Goal: Navigation & Orientation: Find specific page/section

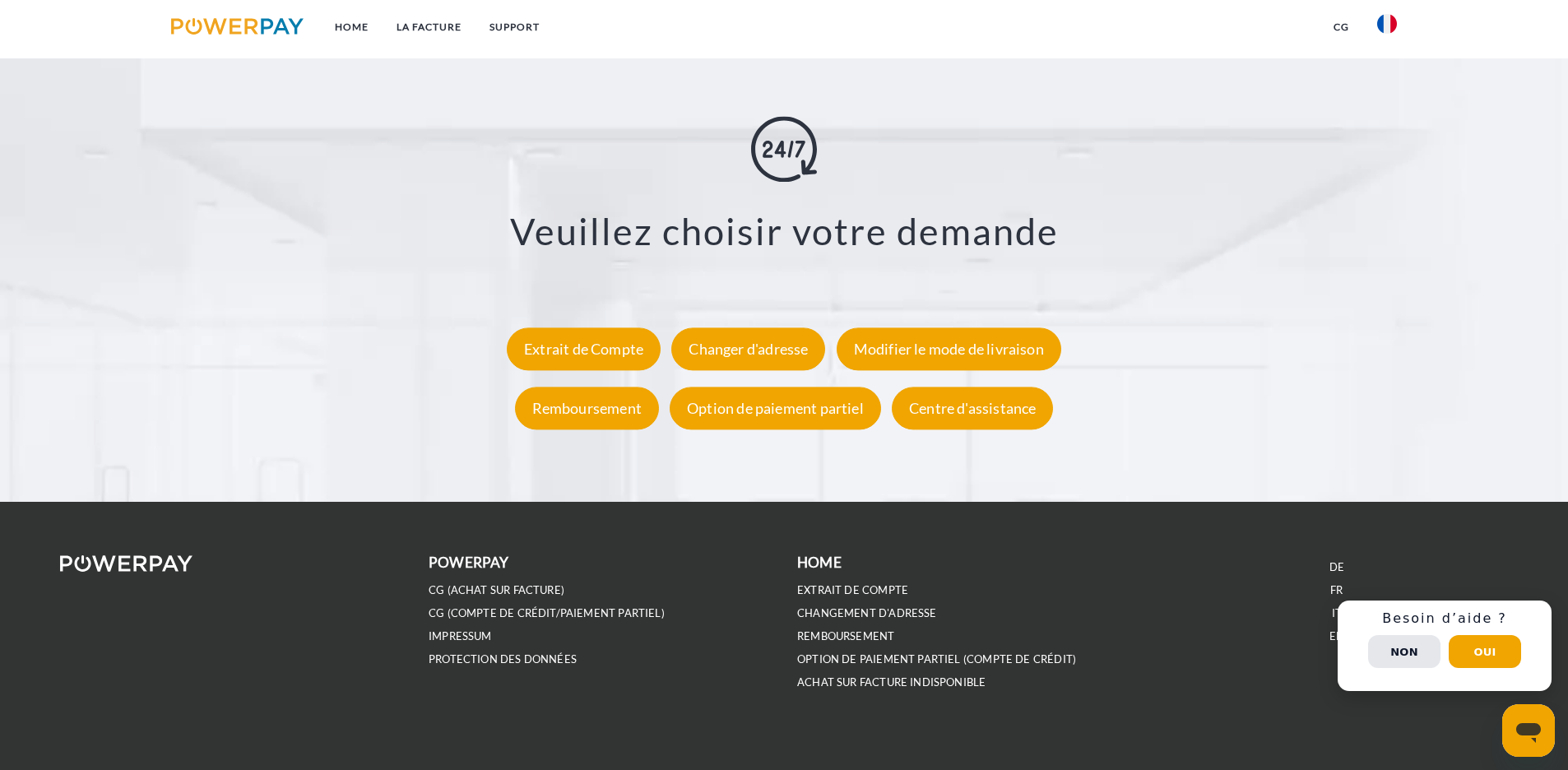
scroll to position [3035, 0]
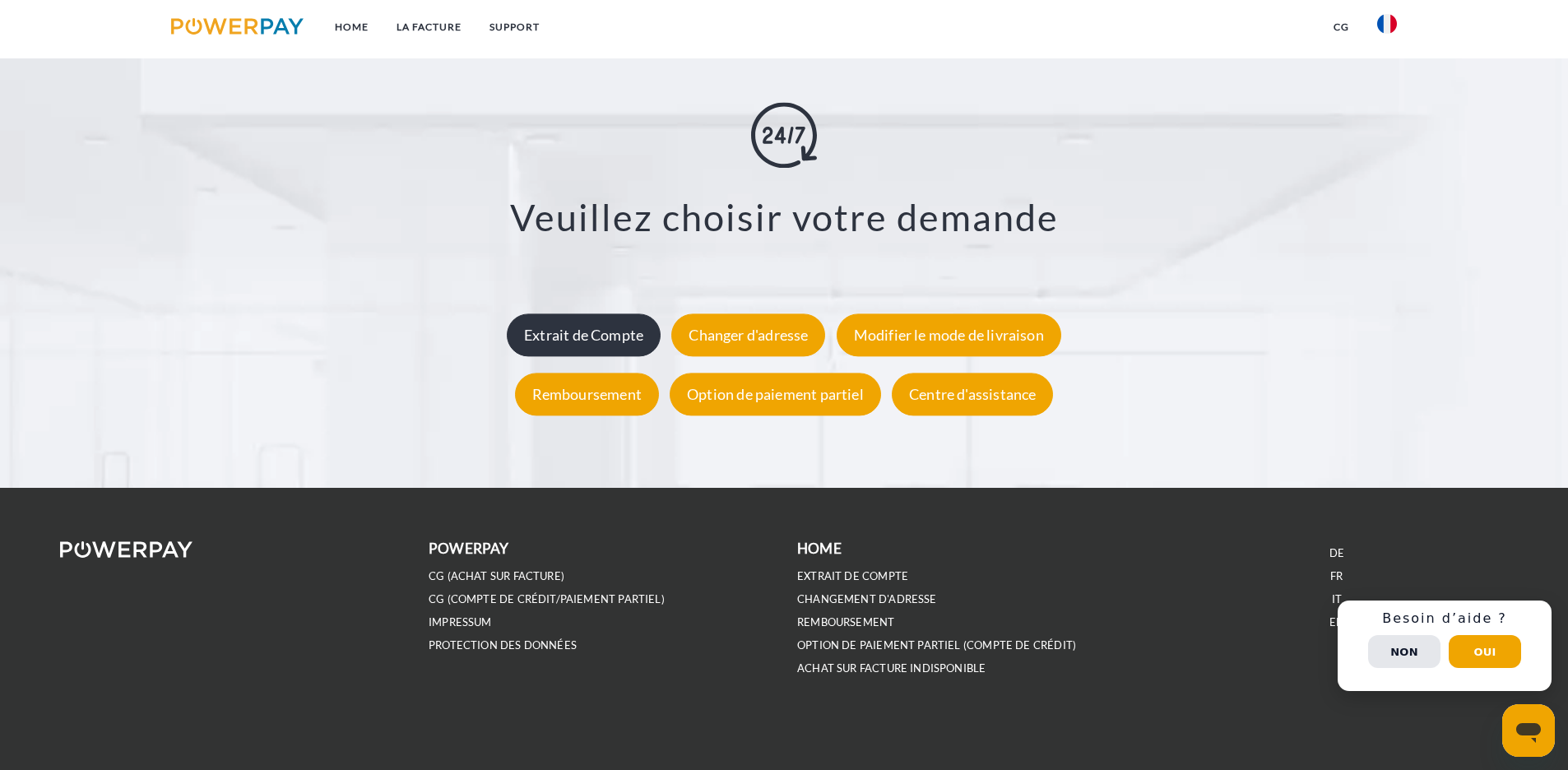
click at [591, 342] on div "Extrait de Compte" at bounding box center [584, 336] width 154 height 43
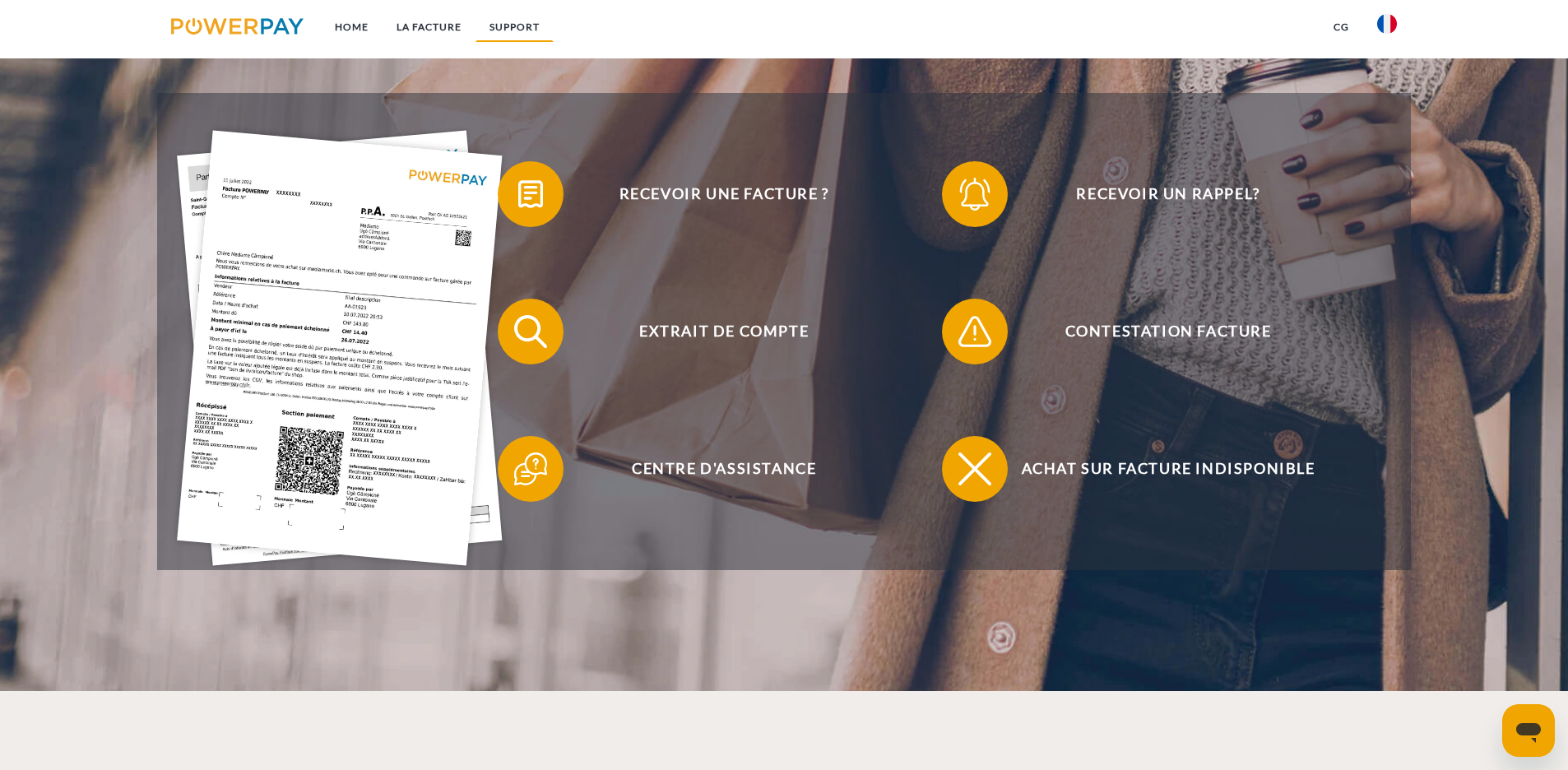
click at [502, 24] on link "Support" at bounding box center [514, 27] width 78 height 30
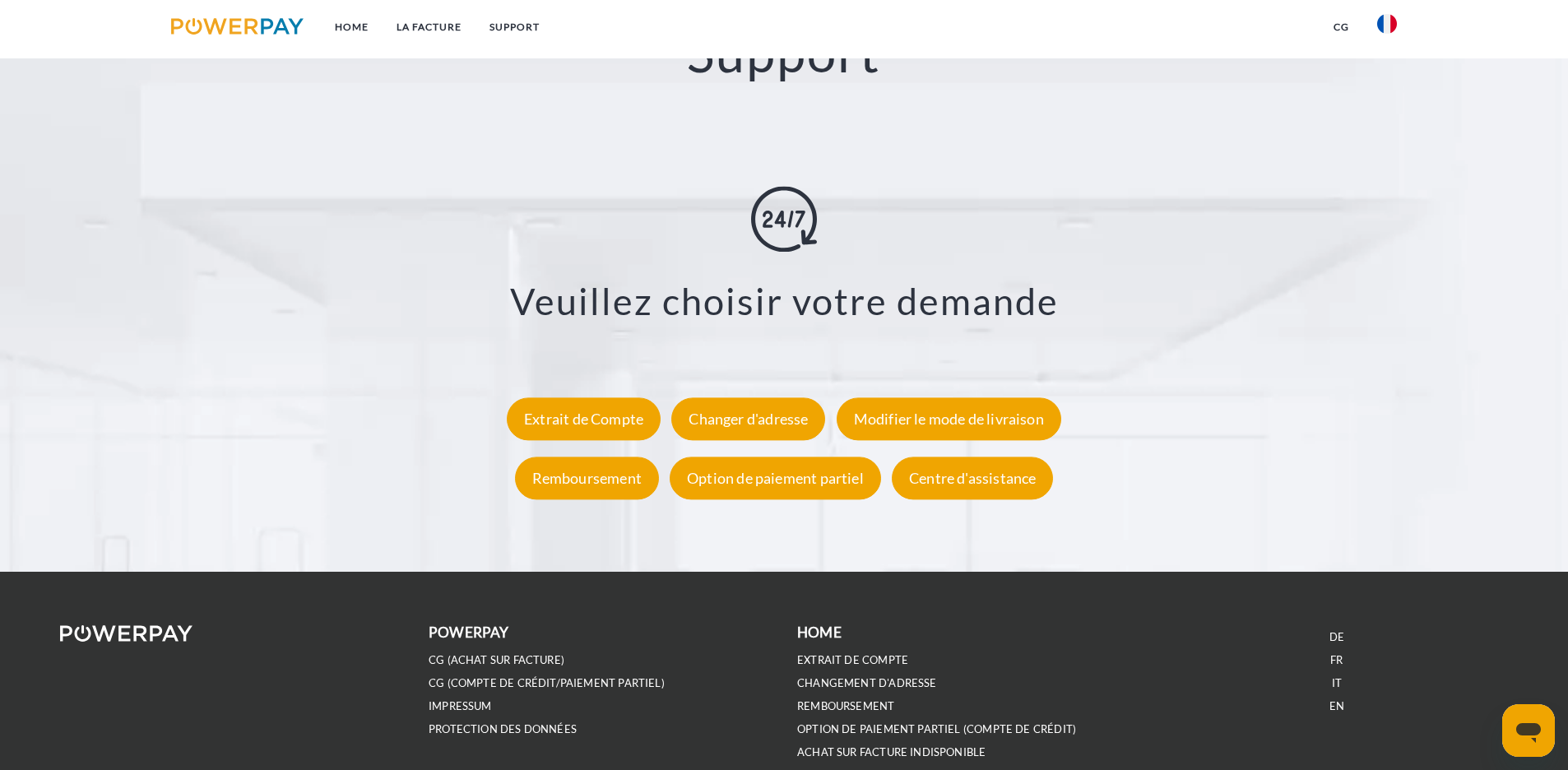
scroll to position [3035, 0]
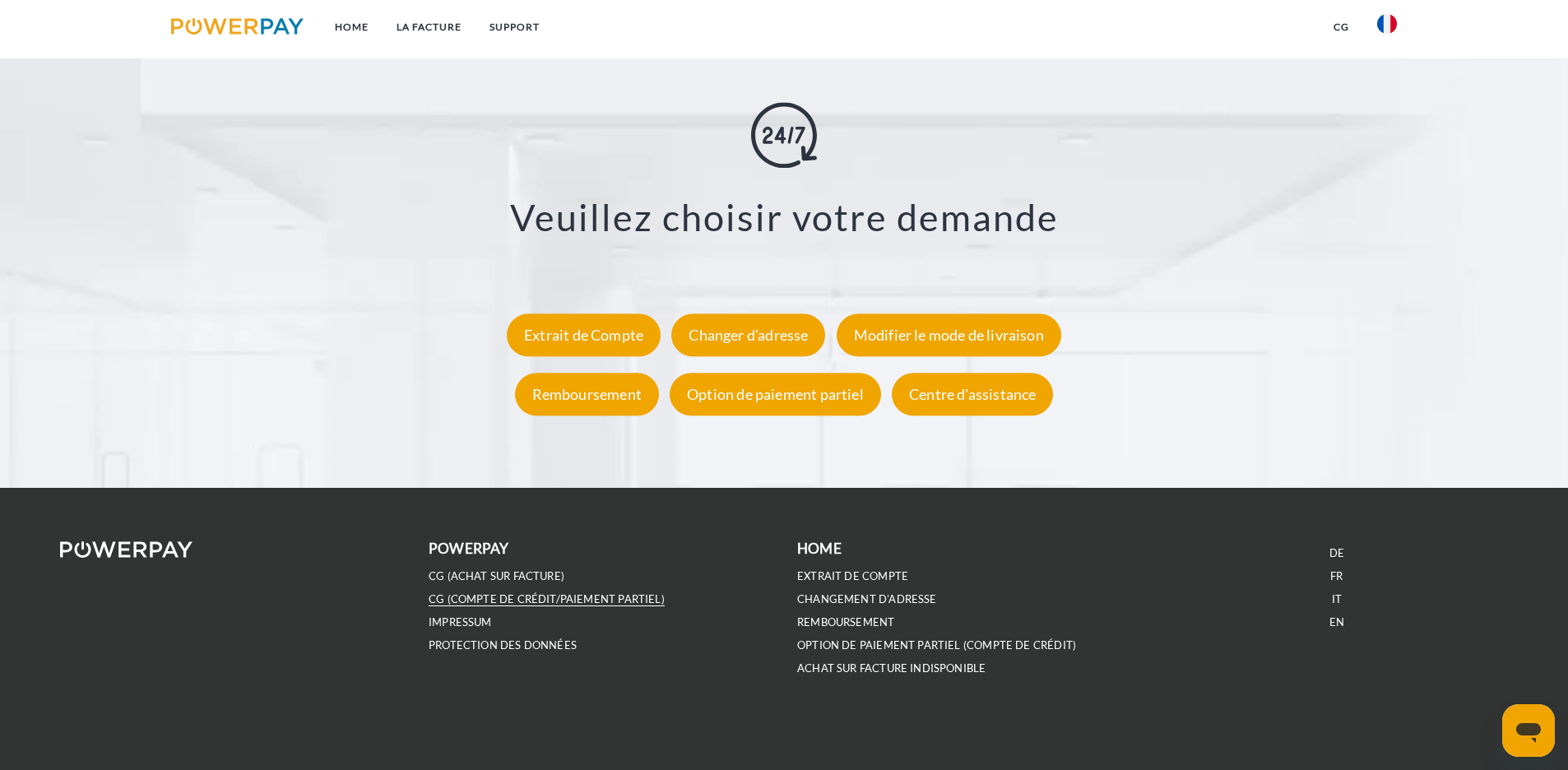
click at [475, 598] on link "CG (Compte de crédit/paiement partiel)" at bounding box center [547, 600] width 236 height 14
click at [821, 547] on b "Home" at bounding box center [819, 549] width 45 height 17
click at [165, 544] on img at bounding box center [127, 550] width 133 height 17
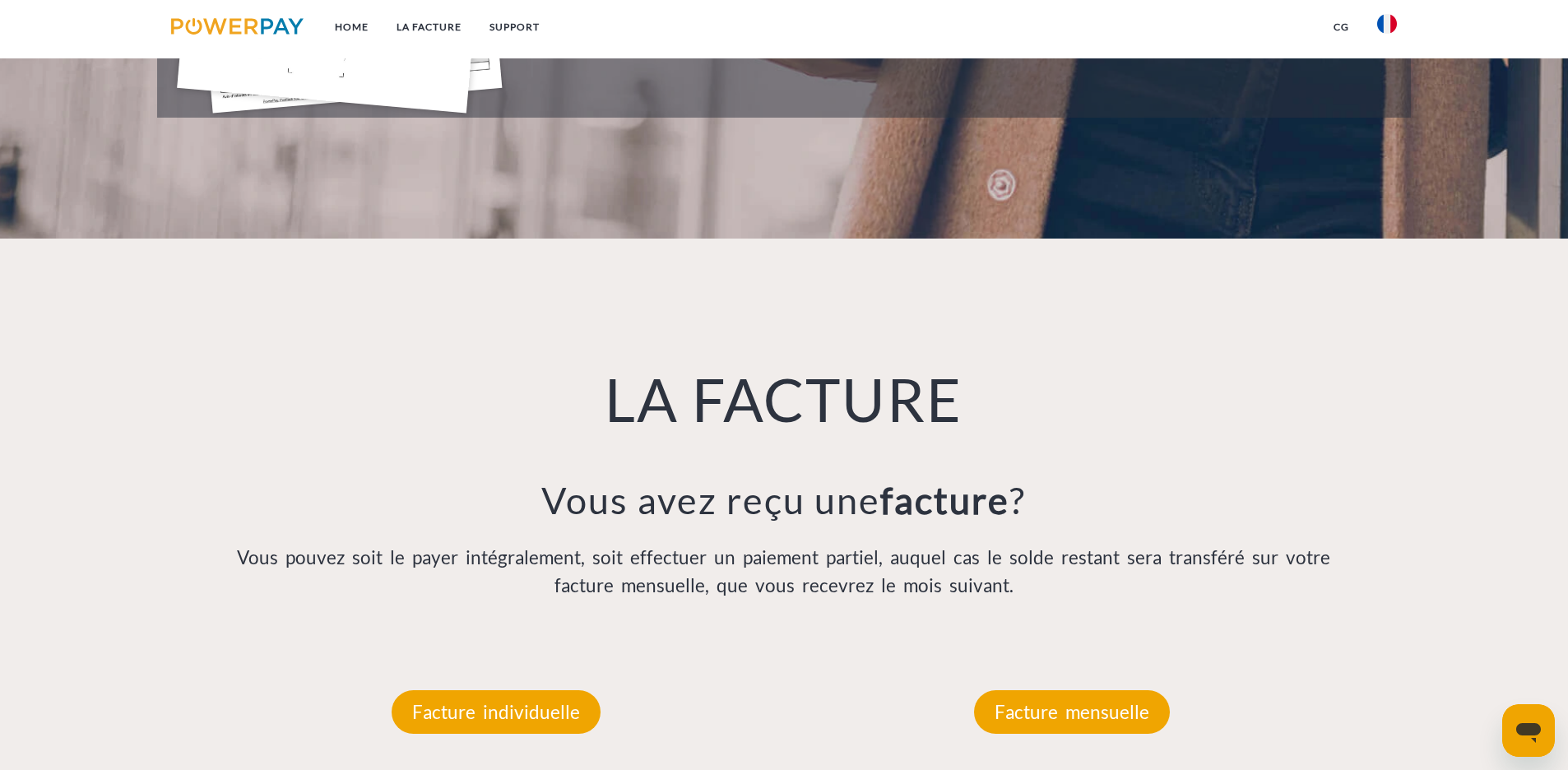
scroll to position [0, 0]
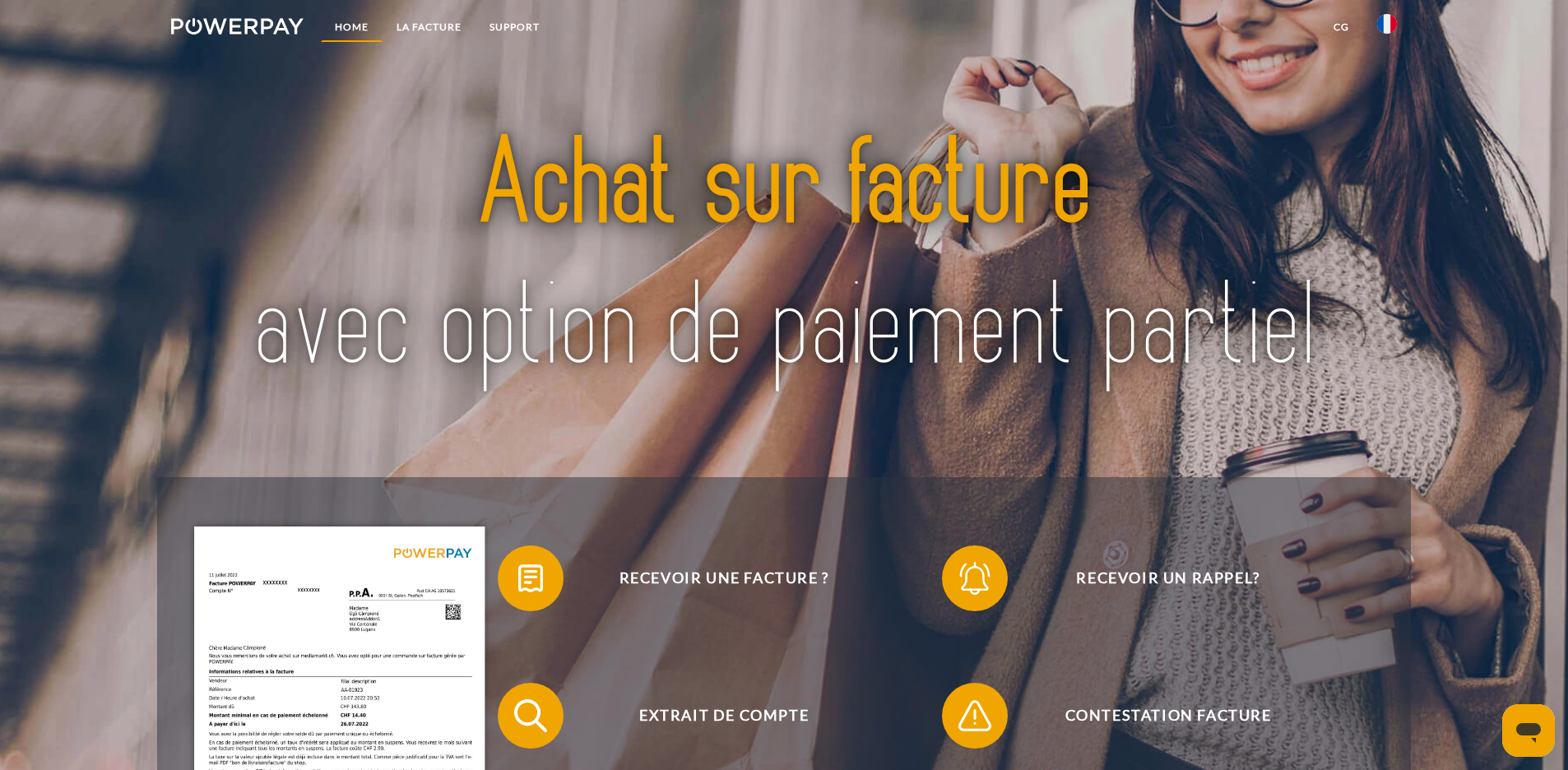
click at [351, 29] on link "Home" at bounding box center [351, 27] width 62 height 30
click at [243, 29] on img at bounding box center [238, 26] width 133 height 17
